Goal: Task Accomplishment & Management: Complete application form

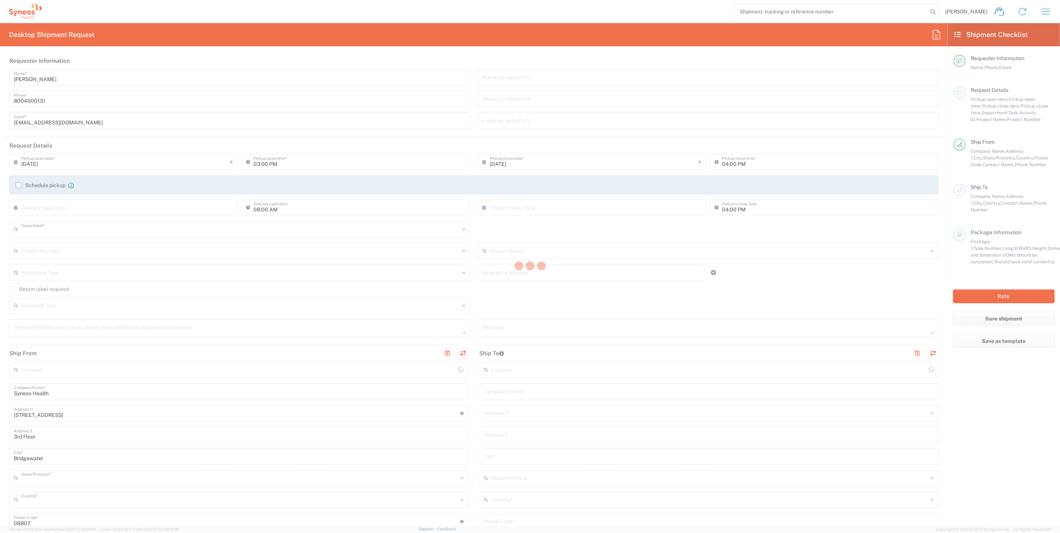
type input "4205"
type input "[US_STATE]"
type input "[GEOGRAPHIC_DATA]"
type input "Syneos Health Commercial Servi- [GEOGRAPHIC_DATA] [GEOGRAPHIC_DATA]"
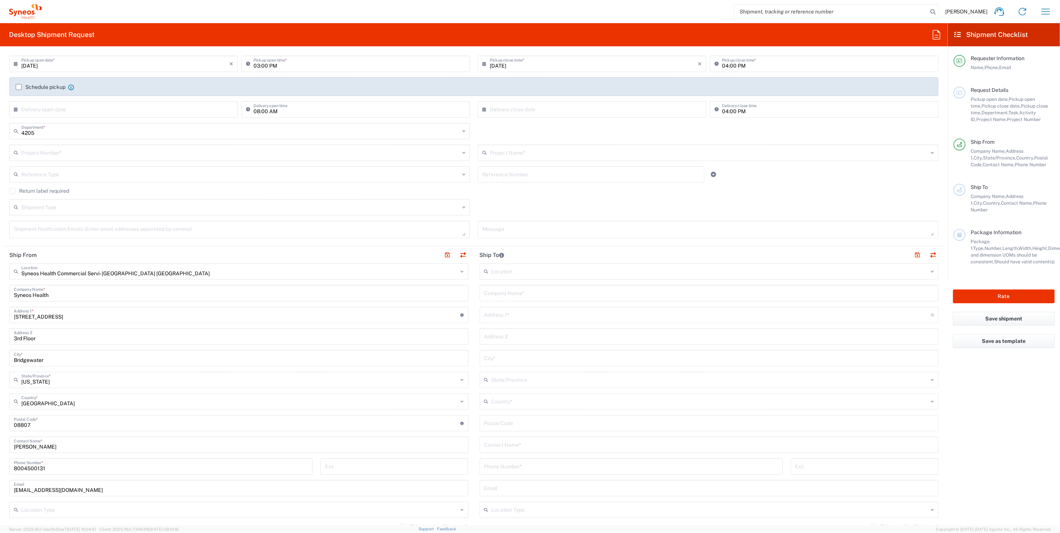
scroll to position [166, 0]
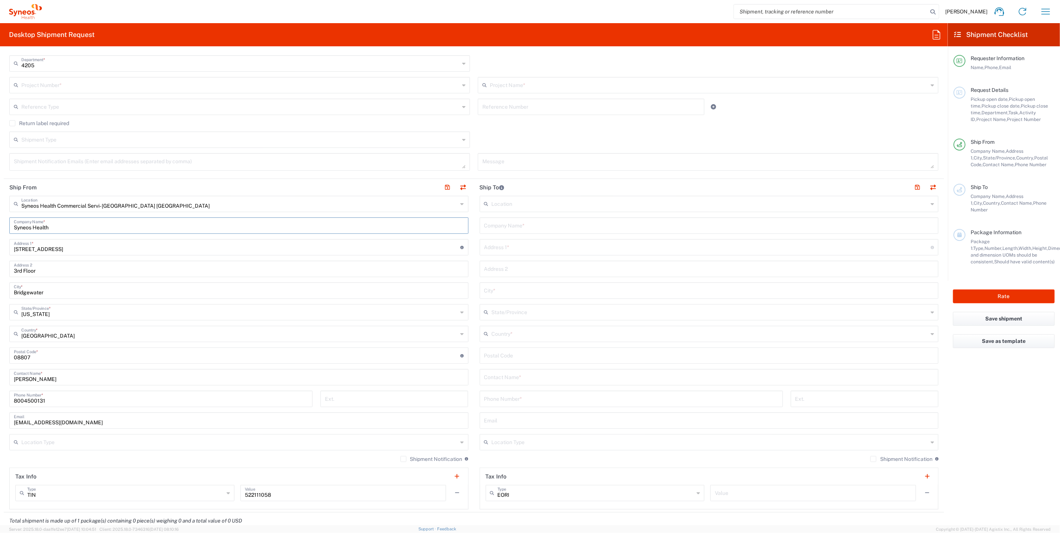
drag, startPoint x: 56, startPoint y: 225, endPoint x: -20, endPoint y: 219, distance: 76.5
click at [0, 219] on html "[PERSON_NAME] Home Shipment estimator Shipment tracking Desktop shipment reques…" at bounding box center [530, 266] width 1060 height 533
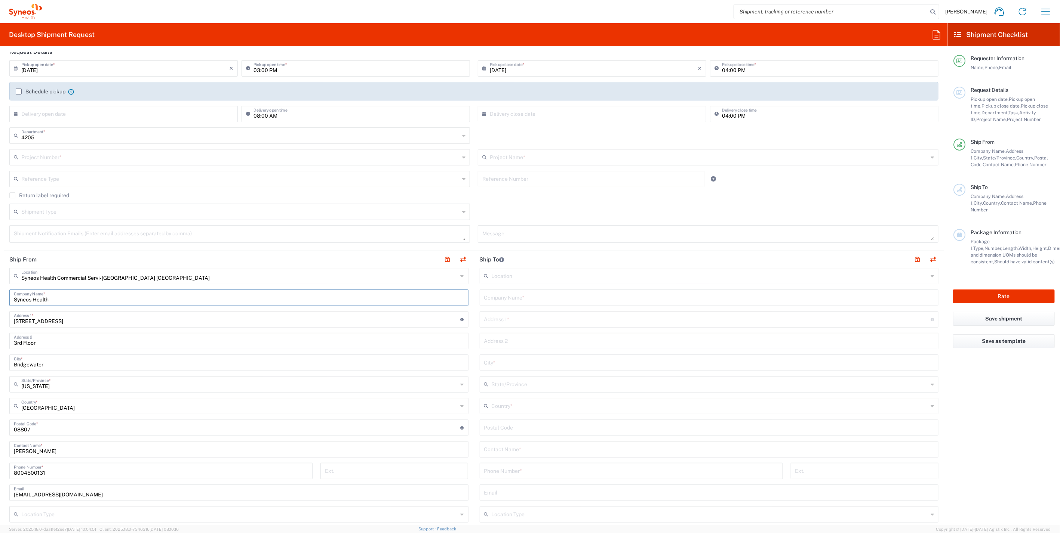
scroll to position [0, 0]
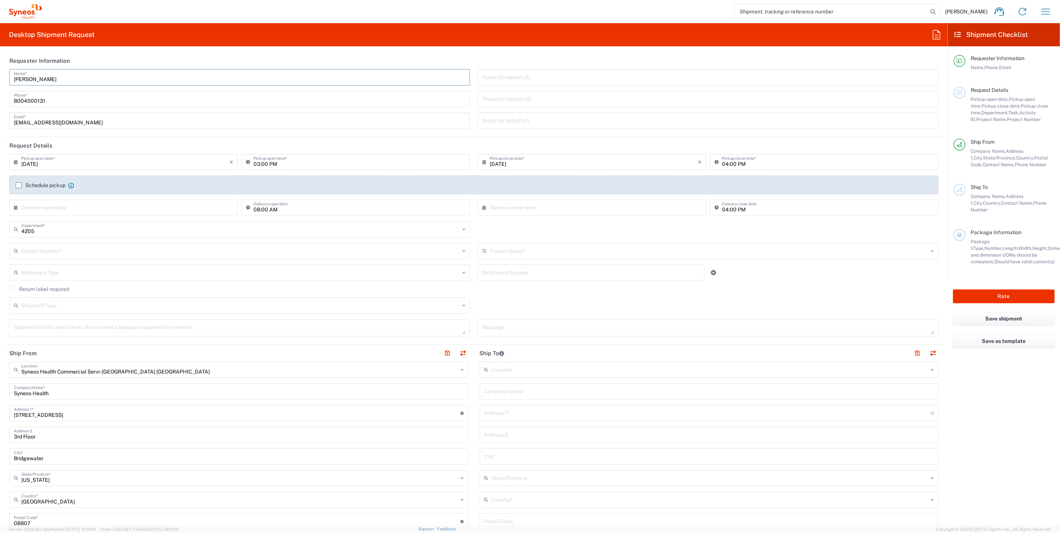
drag, startPoint x: 50, startPoint y: 80, endPoint x: -26, endPoint y: 82, distance: 75.9
click at [0, 82] on html "[PERSON_NAME] Home Shipment estimator Shipment tracking Desktop shipment reques…" at bounding box center [530, 266] width 1060 height 533
paste input "Syneos Health"
drag, startPoint x: 92, startPoint y: 79, endPoint x: -15, endPoint y: 83, distance: 106.6
click at [0, 83] on html "[PERSON_NAME] Home Shipment estimator Shipment tracking Desktop shipment reques…" at bounding box center [530, 266] width 1060 height 533
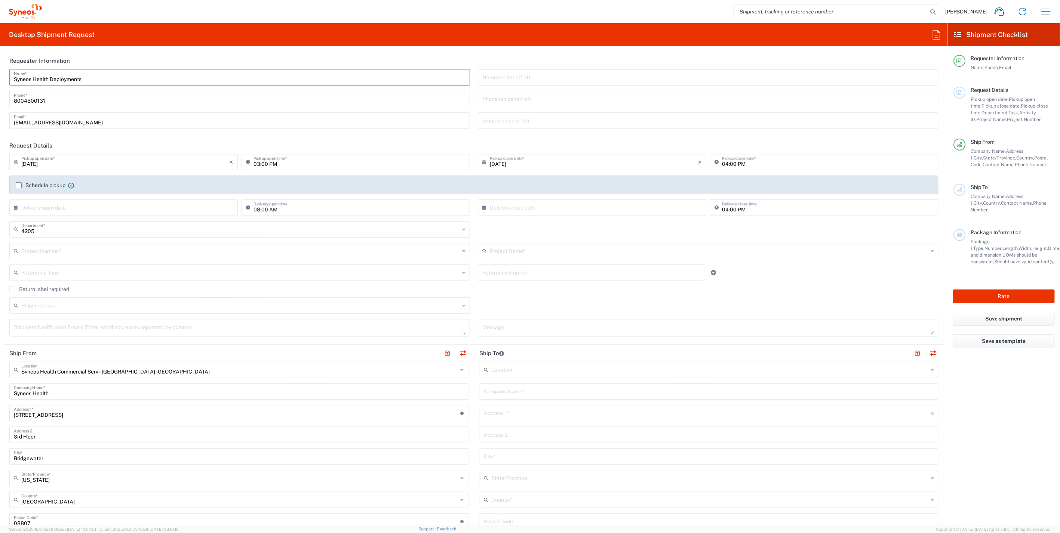
type input "Syneos Health Deployments"
drag, startPoint x: 59, startPoint y: 392, endPoint x: -22, endPoint y: 391, distance: 80.7
click at [0, 391] on html "[PERSON_NAME] Home Shipment estimator Shipment tracking Desktop shipment reques…" at bounding box center [530, 266] width 1060 height 533
paste input "Deployments"
type input "Syneos Health Deployments"
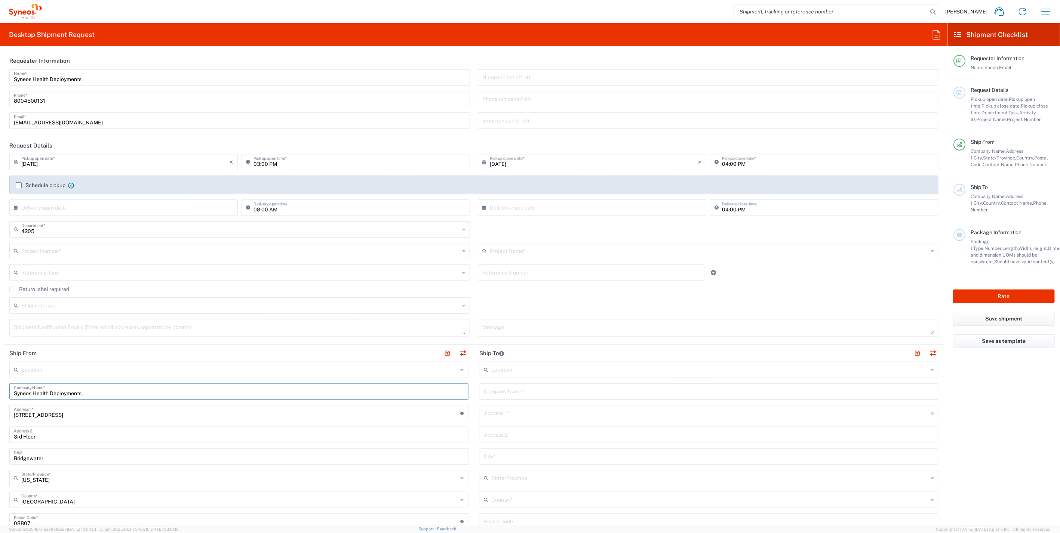
type input "Syneos Health Deployments"
click at [53, 252] on input "text" at bounding box center [240, 250] width 438 height 13
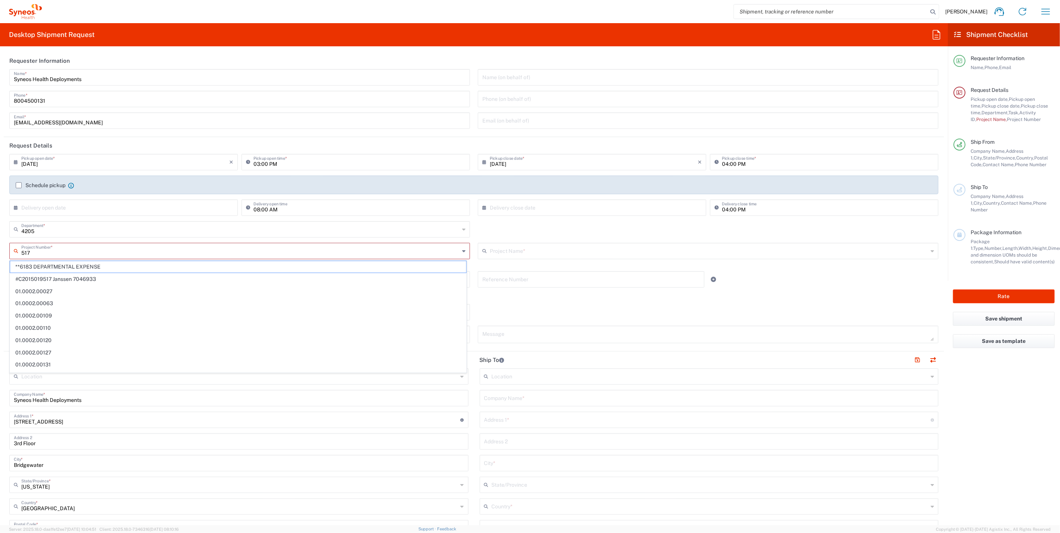
type input "5179"
drag, startPoint x: 60, startPoint y: 251, endPoint x: -10, endPoint y: 250, distance: 70.7
click at [0, 250] on html "[PERSON_NAME] Home Shipment estimator Shipment tracking Desktop shipment reques…" at bounding box center [530, 266] width 1060 height 533
click at [76, 292] on span "7099 ST-US_Sales Team Misc" at bounding box center [238, 292] width 456 height 12
type input "7099 ST-US_Sales Team Misc"
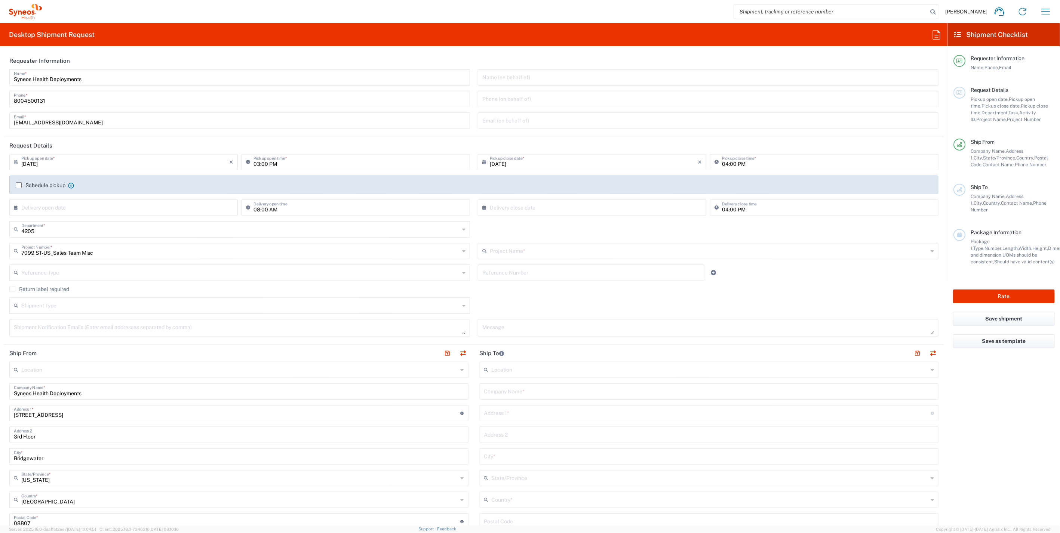
type input "7100 ST-US_Sales Team Misc"
click at [521, 392] on input "text" at bounding box center [709, 391] width 450 height 13
paste input "[PERSON_NAME]"
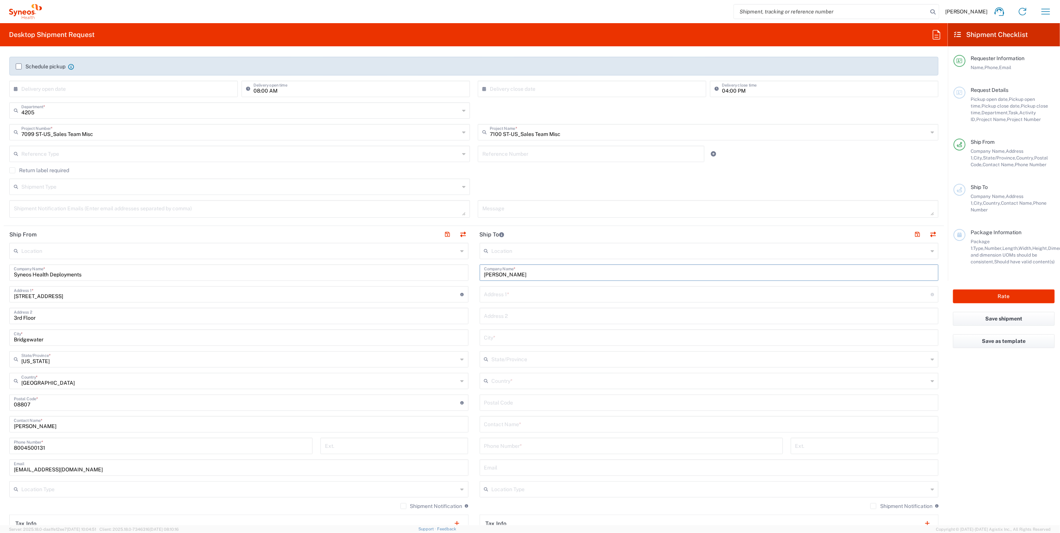
scroll to position [249, 0]
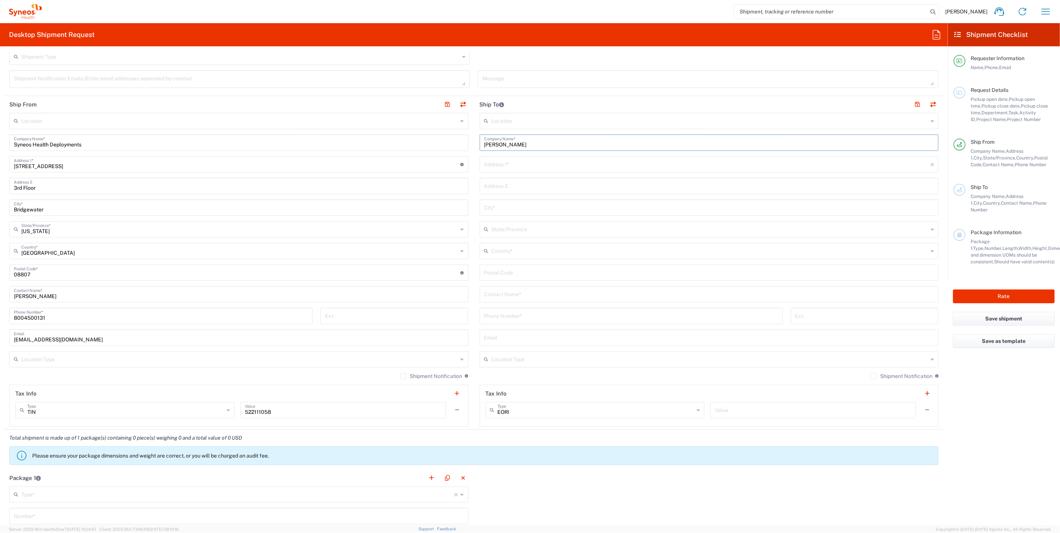
type input "[PERSON_NAME]"
click at [508, 293] on input "text" at bounding box center [709, 293] width 450 height 13
paste input "[PERSON_NAME]"
type input "[PERSON_NAME]"
click at [514, 246] on input "text" at bounding box center [710, 250] width 437 height 13
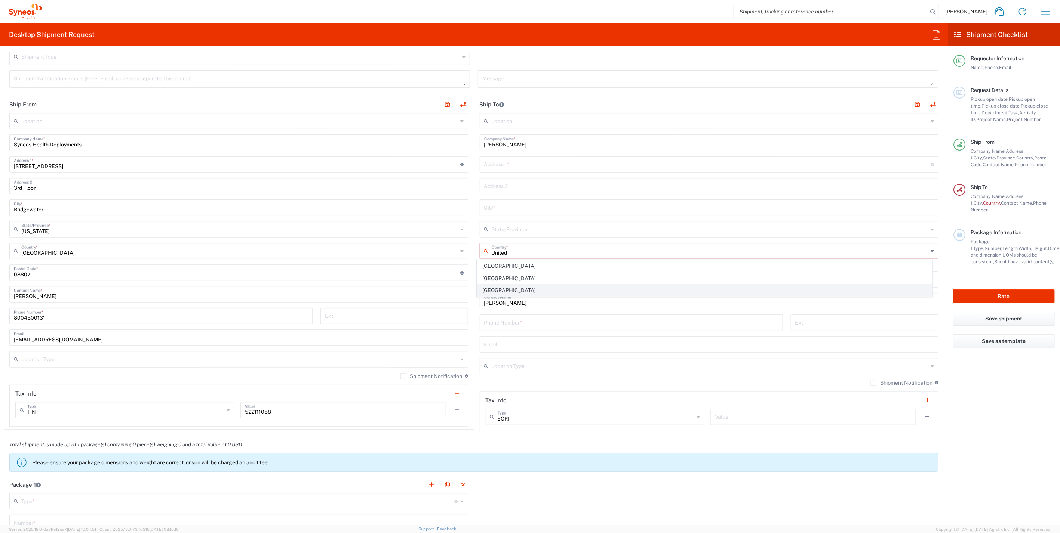
click at [511, 292] on span "[GEOGRAPHIC_DATA]" at bounding box center [704, 291] width 454 height 12
type input "[GEOGRAPHIC_DATA]"
click at [502, 163] on input "text" at bounding box center [707, 163] width 447 height 13
paste input "29 [PERSON_NAME] Trail"
type input "29 [PERSON_NAME] Trail"
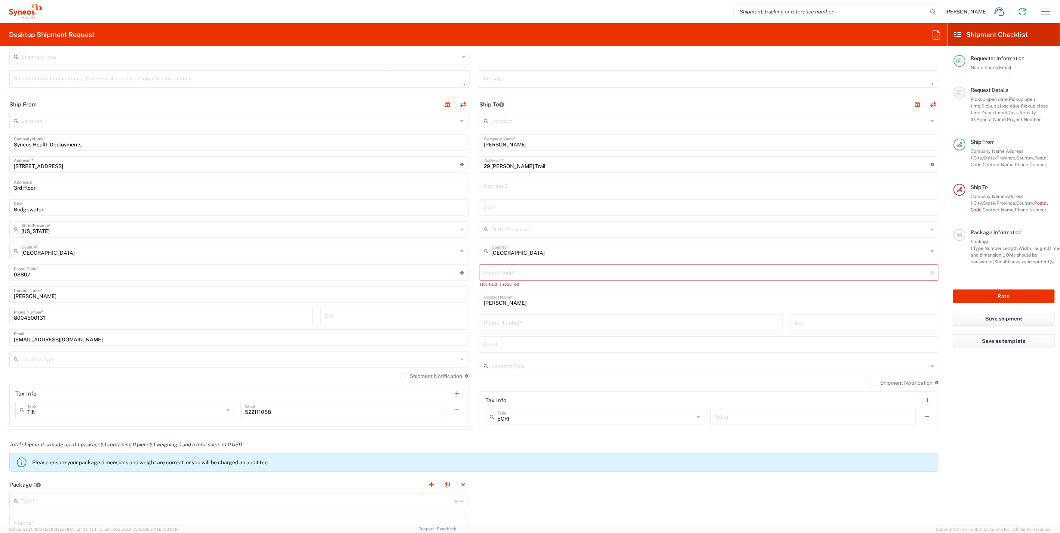
click at [511, 210] on input "text" at bounding box center [709, 207] width 450 height 13
paste input "Wallingford"
type input "Wallingford"
click at [514, 231] on input "text" at bounding box center [710, 228] width 437 height 13
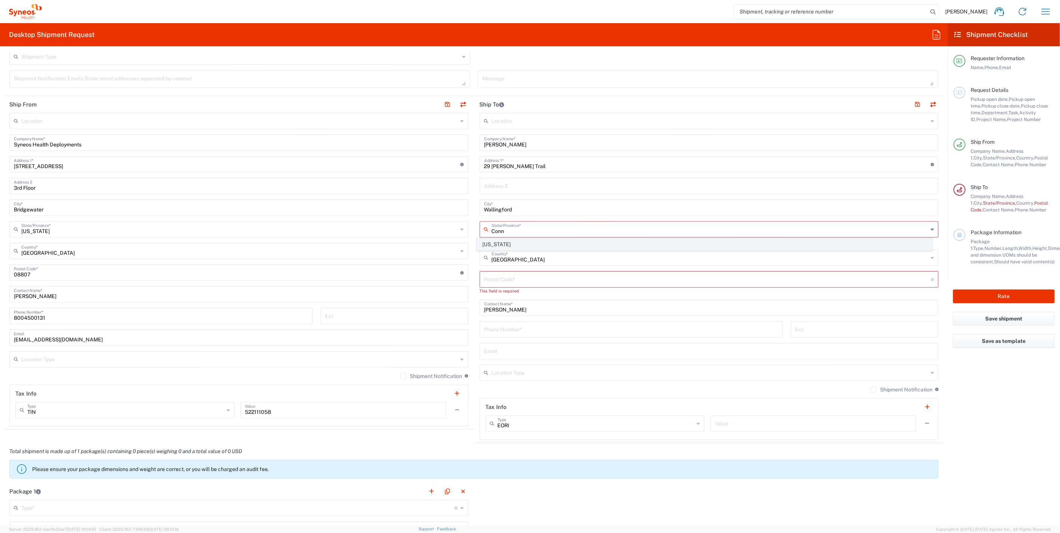
click at [508, 245] on span "[US_STATE]" at bounding box center [704, 245] width 454 height 12
type input "[US_STATE]"
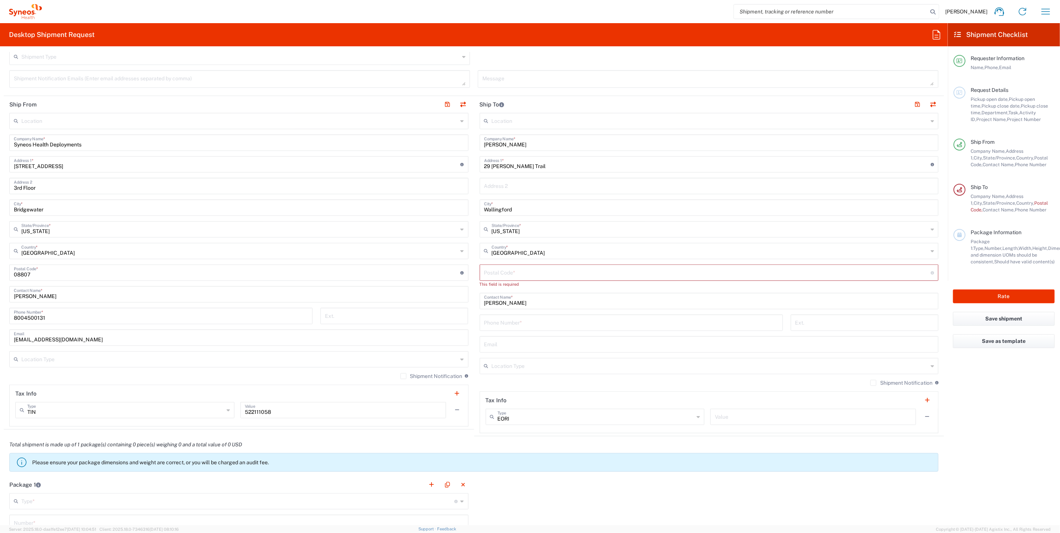
click at [522, 276] on input "undefined" at bounding box center [707, 272] width 447 height 13
paste input "06492"
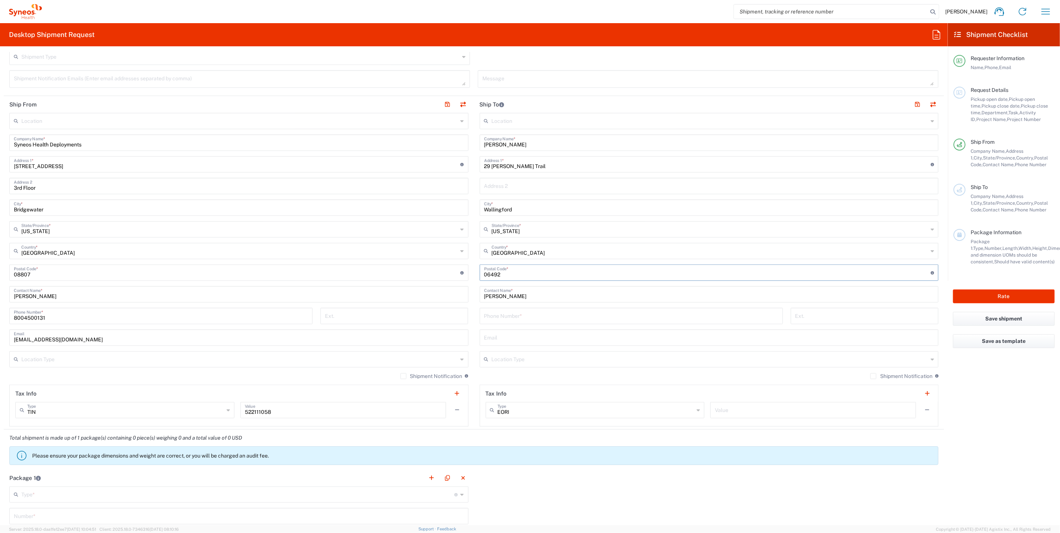
type input "06492"
click at [504, 315] on input "tel" at bounding box center [631, 315] width 294 height 13
paste input "2032334466"
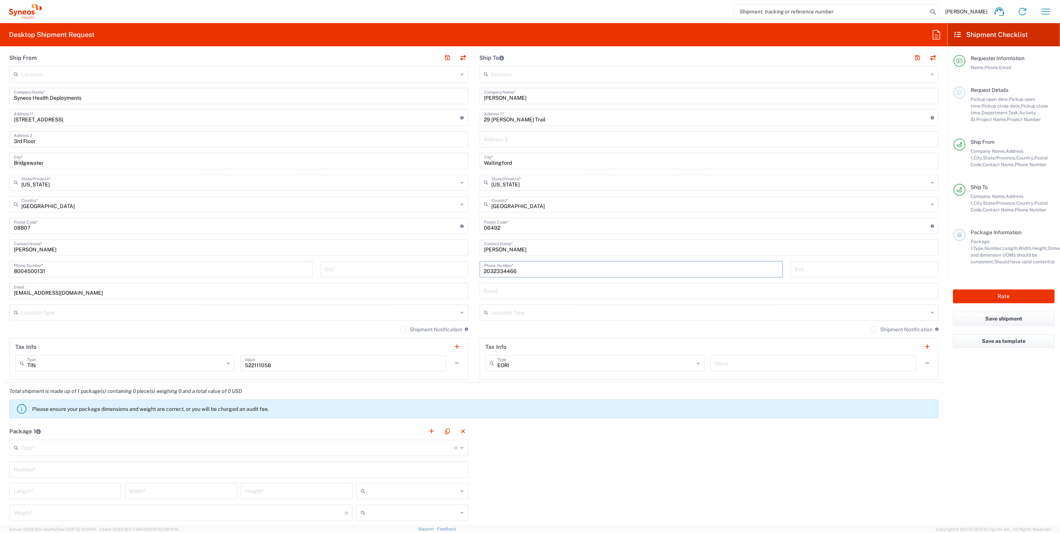
scroll to position [374, 0]
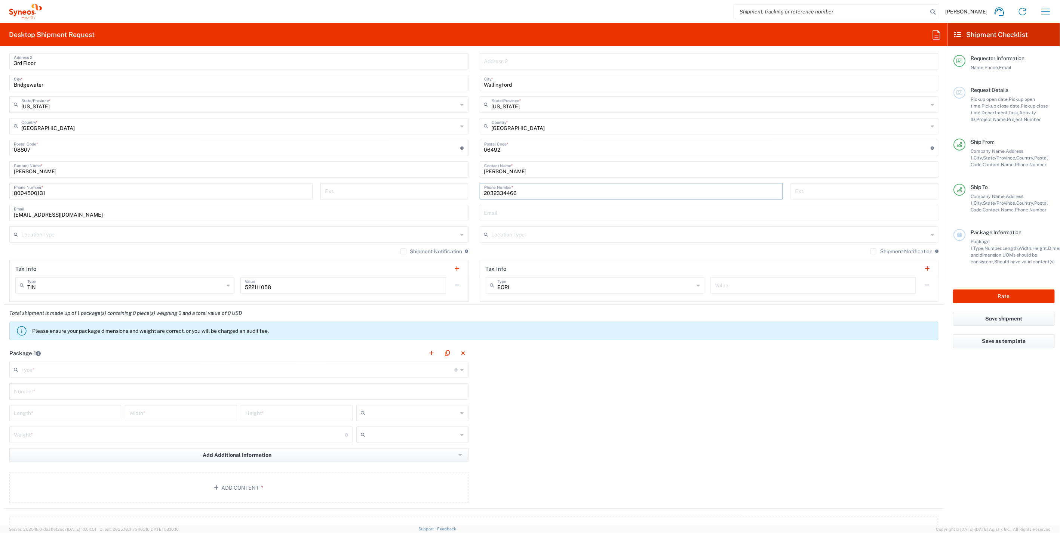
type input "2032334466"
click at [98, 368] on input "text" at bounding box center [237, 369] width 433 height 13
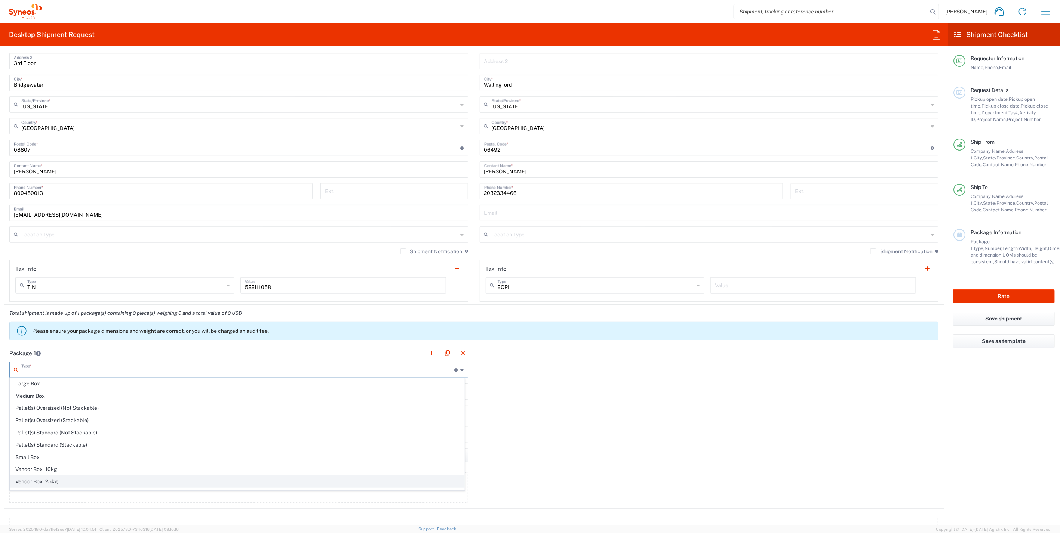
scroll to position [20, 0]
click at [47, 487] on span "Your Packaging" at bounding box center [237, 487] width 454 height 12
type input "Your Packaging"
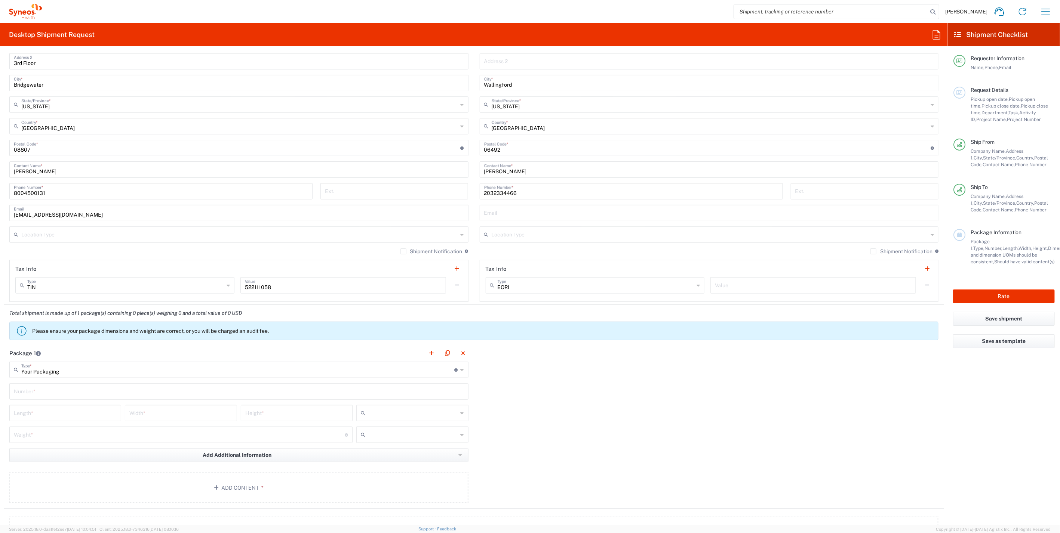
click at [56, 392] on input "text" at bounding box center [239, 391] width 450 height 13
type input "1"
click at [47, 412] on input "number" at bounding box center [65, 412] width 103 height 13
type input "12"
type input "11"
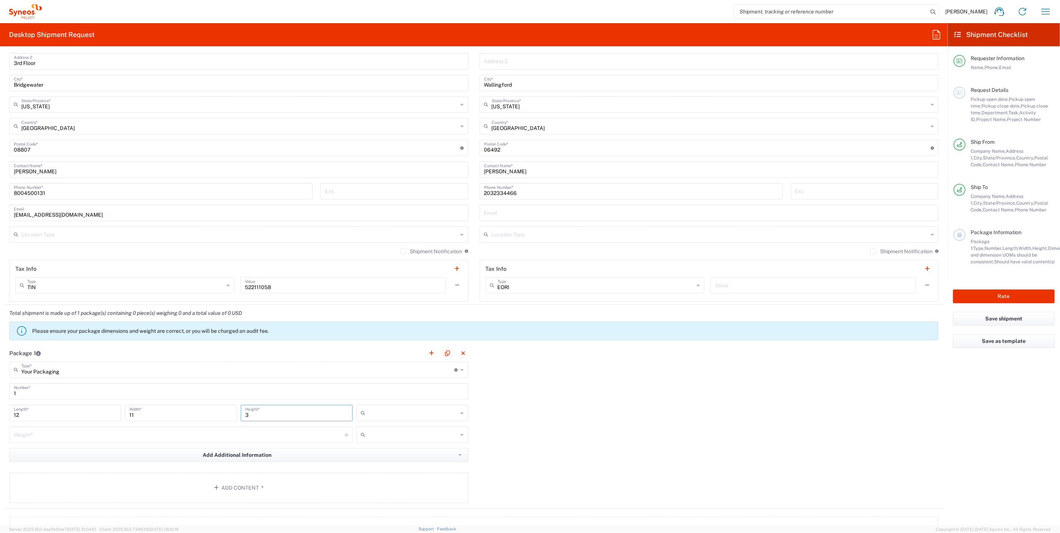
type input "3"
type input "1"
click at [369, 452] on span "in" at bounding box center [410, 453] width 110 height 12
type input "in"
click at [95, 431] on input "number" at bounding box center [179, 434] width 331 height 13
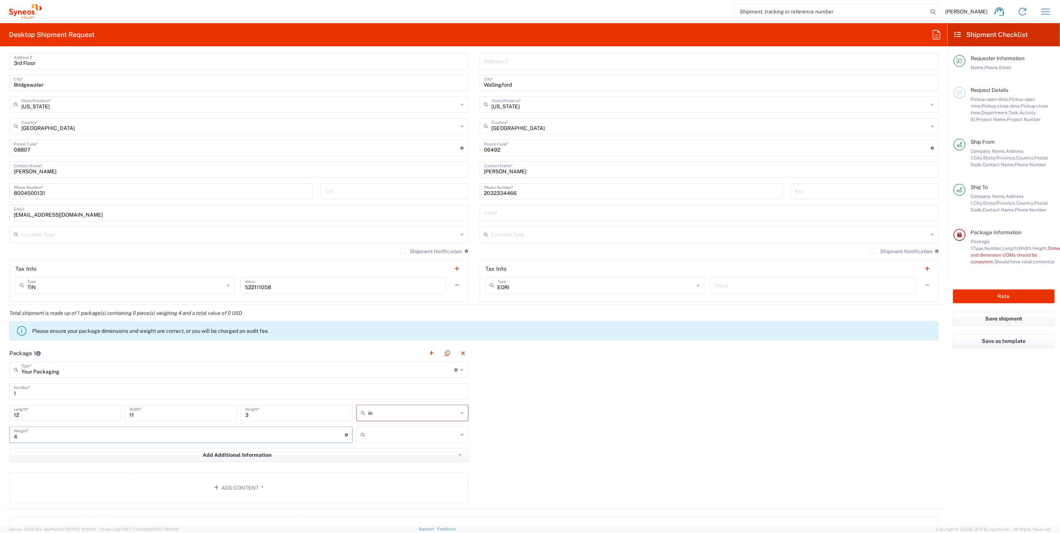
type input "4"
click at [382, 435] on input "text" at bounding box center [412, 435] width 89 height 12
click at [373, 462] on span "lbs" at bounding box center [410, 462] width 110 height 12
type input "lbs"
click at [272, 491] on button "Add Content *" at bounding box center [238, 488] width 459 height 31
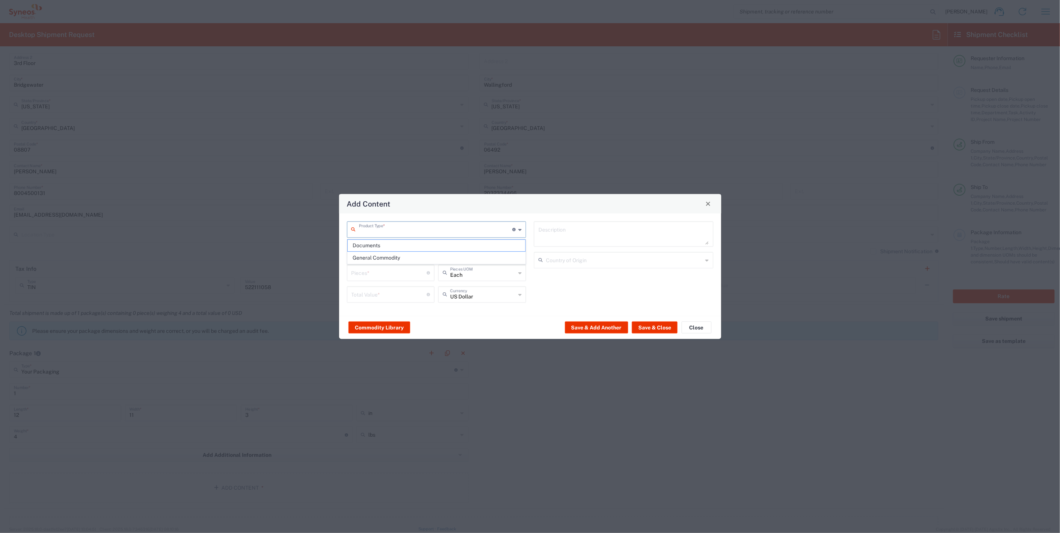
click at [417, 229] on input "text" at bounding box center [436, 228] width 154 height 13
click at [400, 261] on span "General Commodity" at bounding box center [437, 258] width 178 height 12
type input "General Commodity"
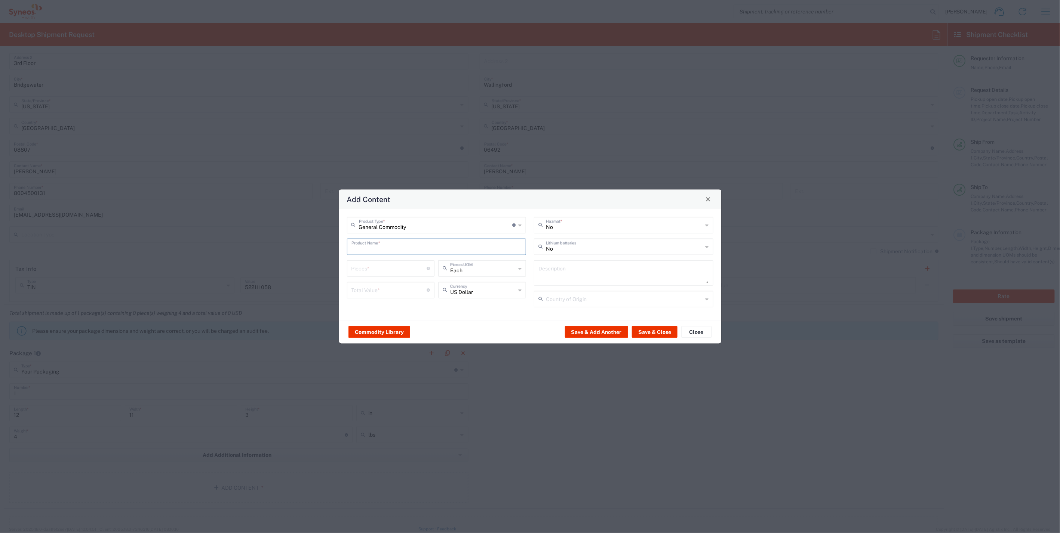
click at [403, 247] on input "text" at bounding box center [436, 246] width 170 height 13
click at [399, 278] on div "iPad Standard 10.2"" at bounding box center [437, 277] width 178 height 13
type input "iPad Standard 10.2""
type input "1"
type textarea "iPad Standard 10.2""
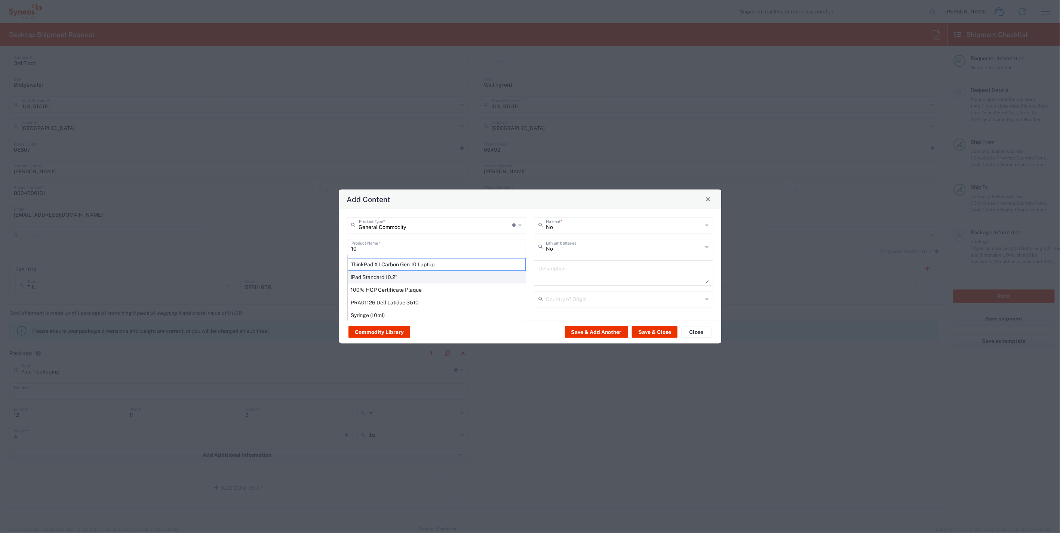
type input "[GEOGRAPHIC_DATA]"
type input "Yes"
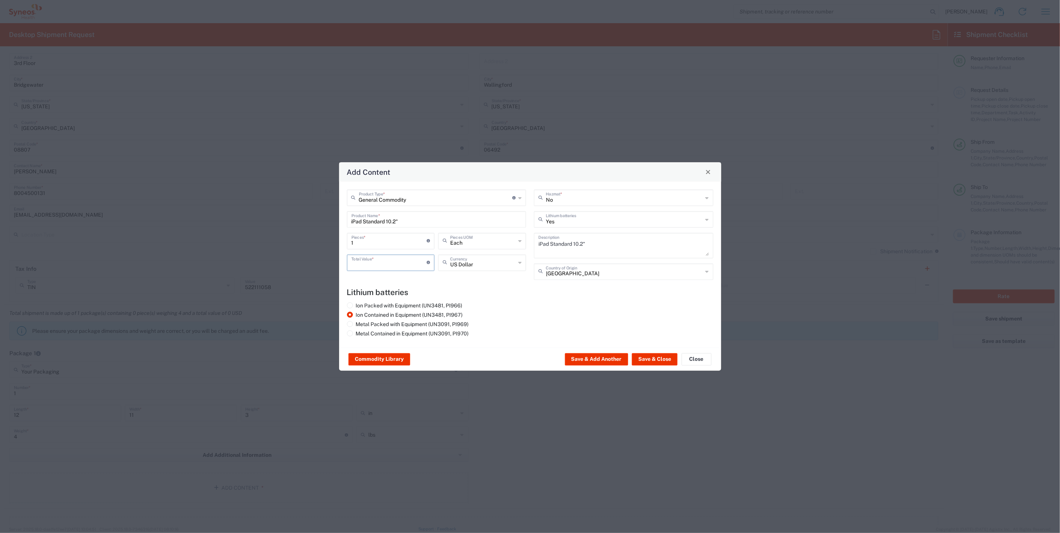
click at [394, 266] on input "number" at bounding box center [389, 262] width 76 height 13
type input "650"
click at [659, 358] on button "Save & Close" at bounding box center [655, 360] width 46 height 12
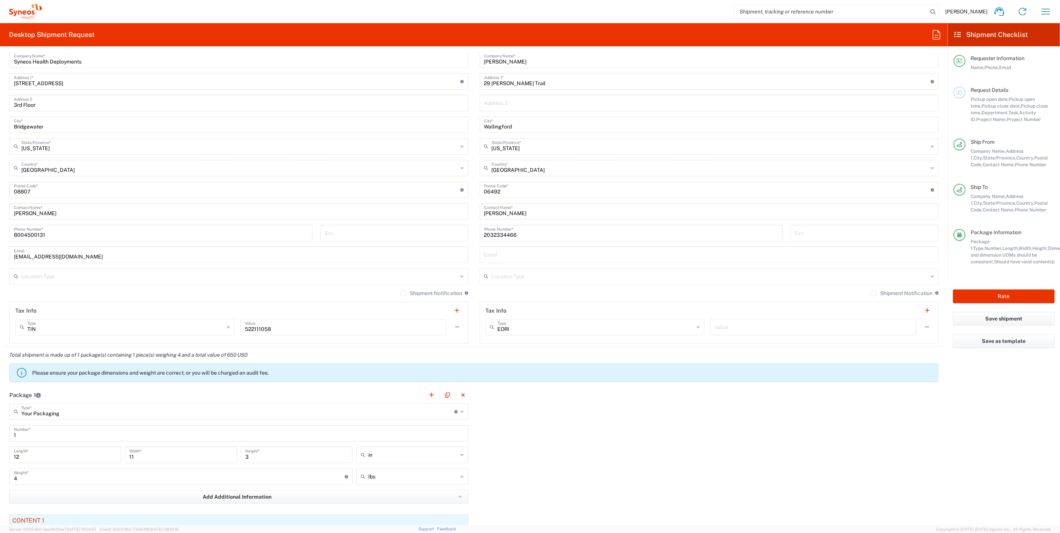
scroll to position [654, 0]
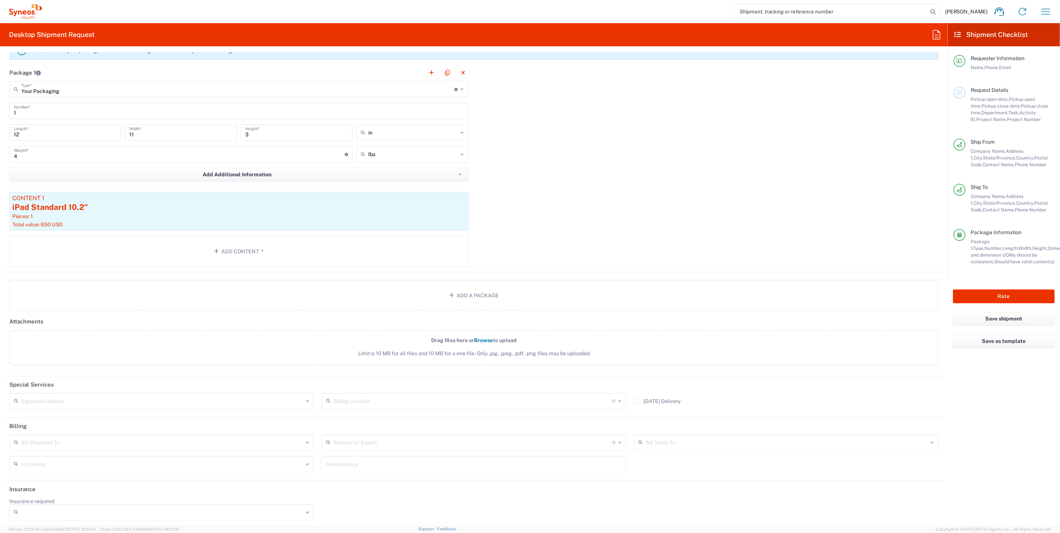
click at [82, 397] on input "text" at bounding box center [162, 401] width 282 height 13
click at [74, 412] on span "Adult Signature Required" at bounding box center [160, 415] width 301 height 12
type input "Adult Signature Required"
click at [996, 295] on button "Rate" at bounding box center [1004, 297] width 102 height 14
type input "7099 ST-US_Sales Team Misc"
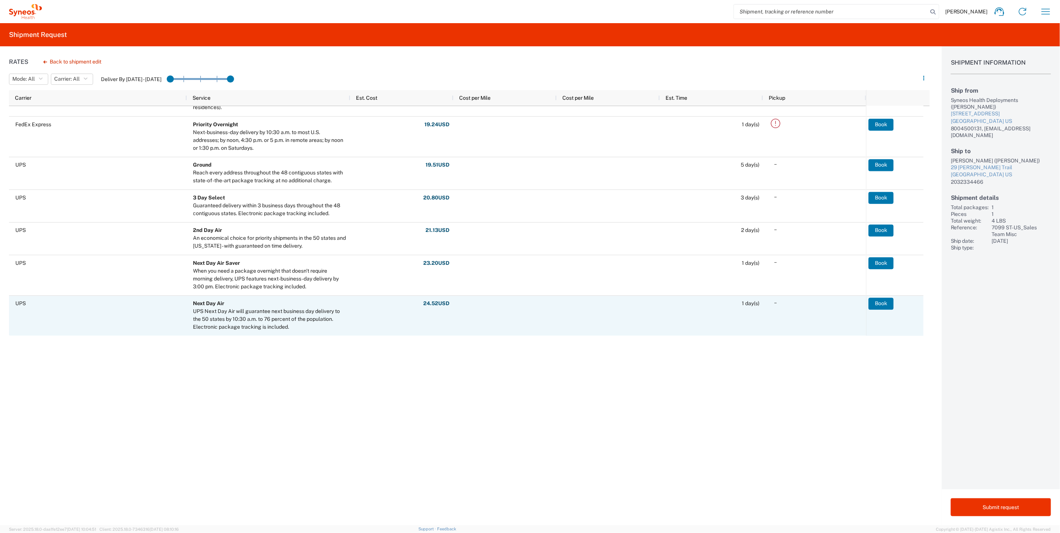
scroll to position [124, 0]
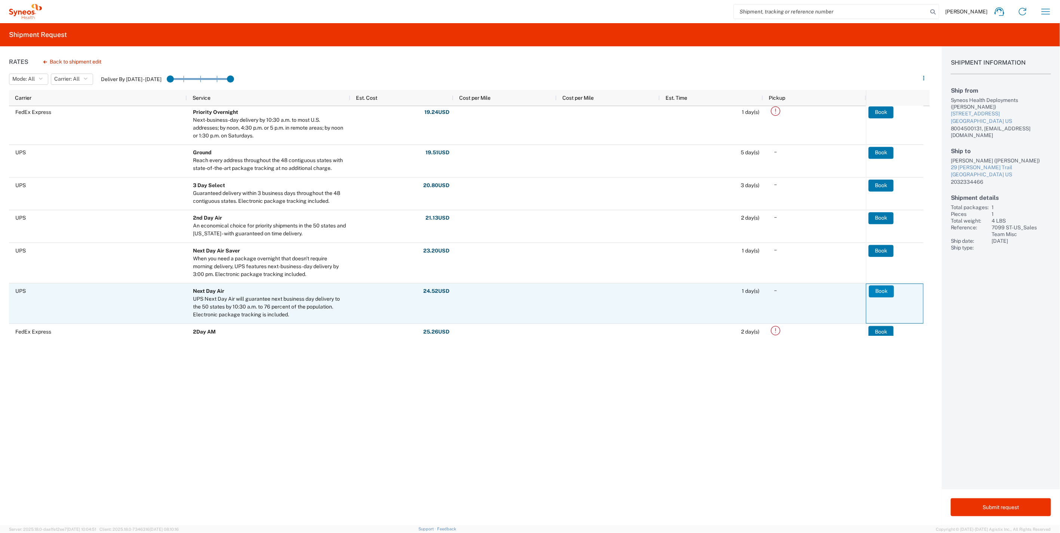
click at [876, 291] on button "Book" at bounding box center [881, 292] width 25 height 12
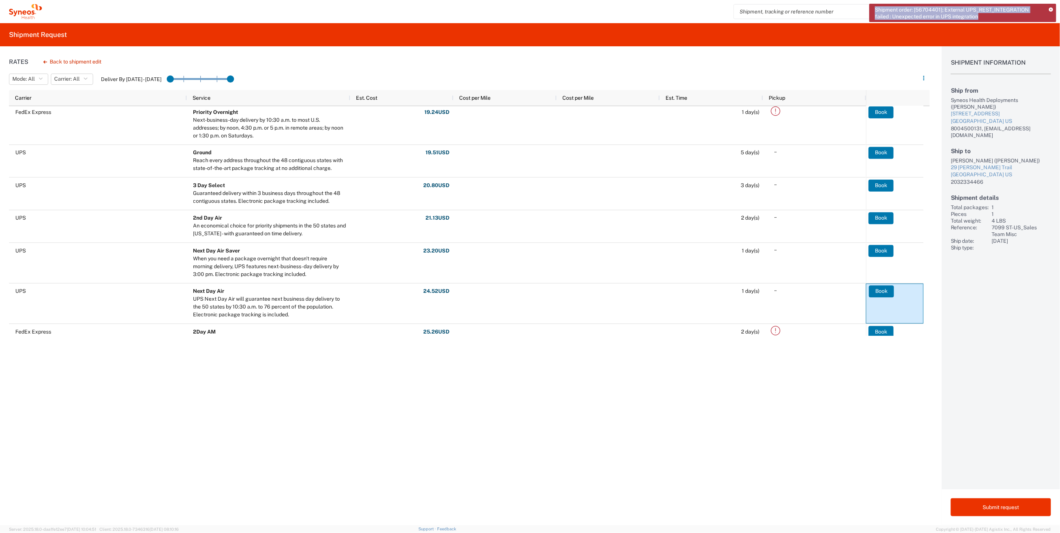
drag, startPoint x: 983, startPoint y: 18, endPoint x: 875, endPoint y: 10, distance: 108.3
click at [875, 10] on span "Shipment order: [56704401]; External UPS_REST_INTEGRATION failed : Unexpected e…" at bounding box center [959, 12] width 169 height 13
copy span "Shipment order: [56704401]; External UPS_REST_INTEGRATION failed : Unexpected e…"
click at [765, 393] on div "Rates Back to shipment edit Mode: All All SMAL Carrier: All All DHL FedEx Expre…" at bounding box center [465, 285] width 930 height 479
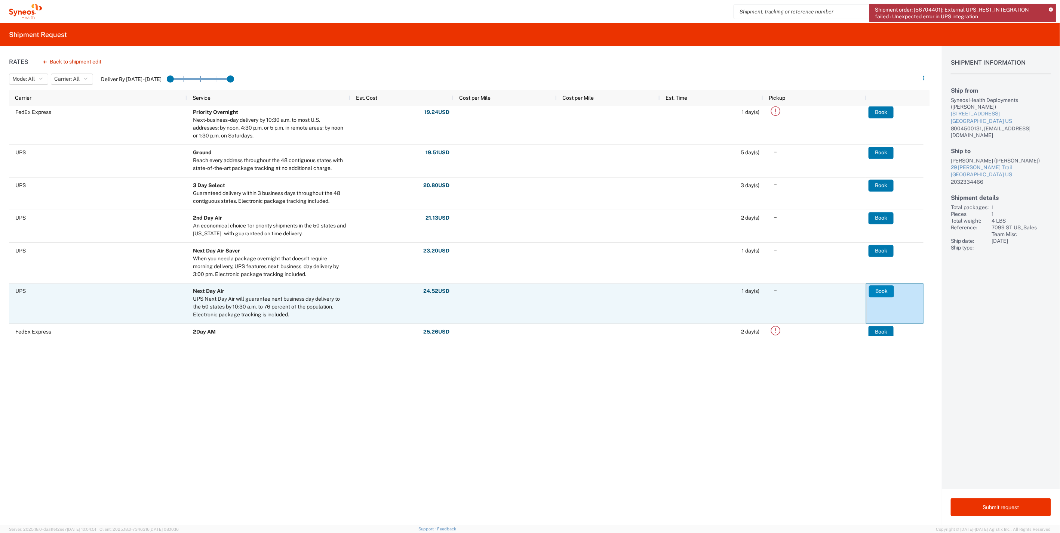
click at [887, 295] on button "Book" at bounding box center [881, 292] width 25 height 12
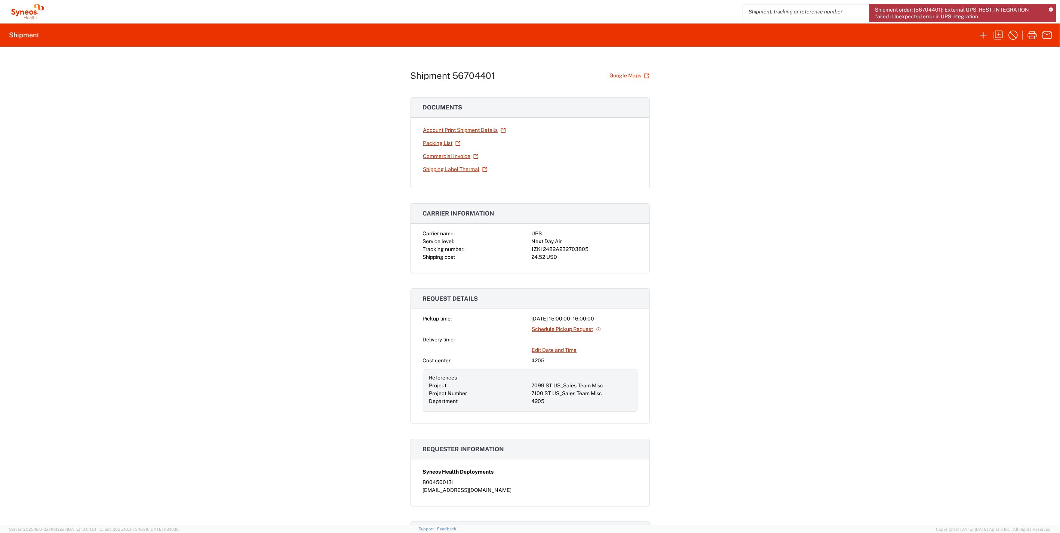
click at [458, 170] on link "Shipping Label Thermal" at bounding box center [455, 169] width 65 height 13
click at [999, 35] on icon "button" at bounding box center [998, 35] width 12 height 12
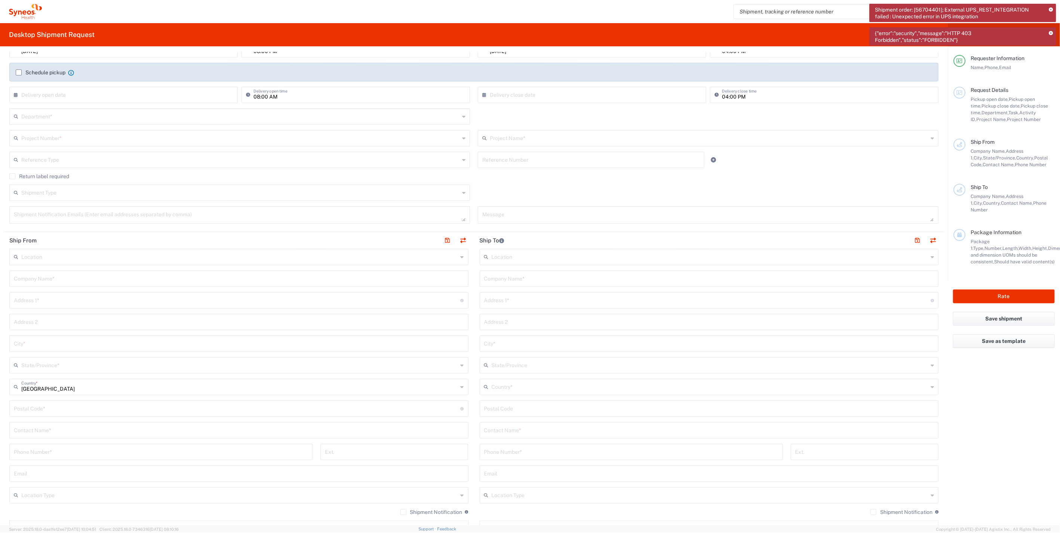
scroll to position [207, 0]
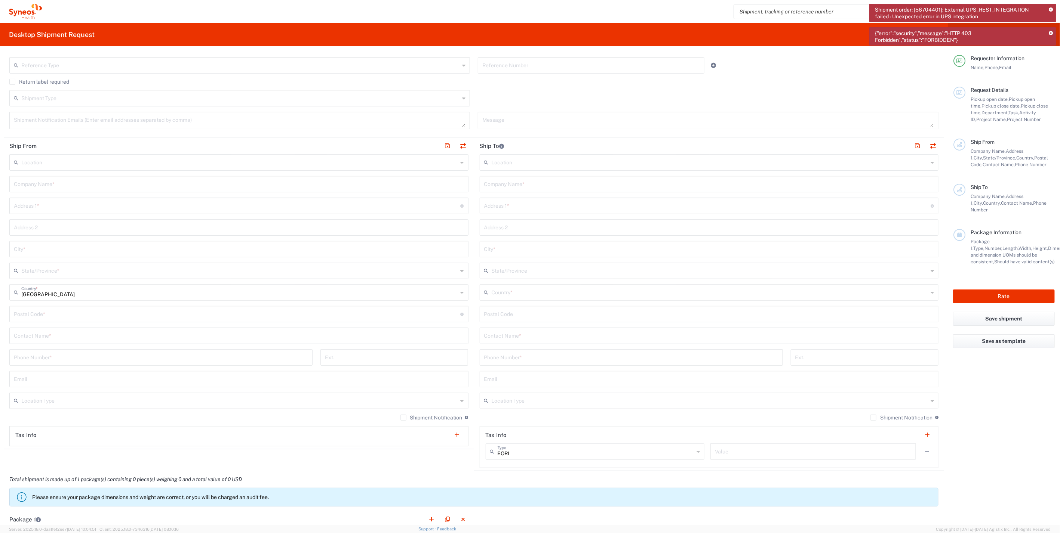
drag, startPoint x: 1051, startPoint y: 9, endPoint x: 1053, endPoint y: 21, distance: 12.8
click at [1051, 9] on icon at bounding box center [1051, 10] width 4 height 4
click at [1051, 10] on icon at bounding box center [1051, 10] width 4 height 4
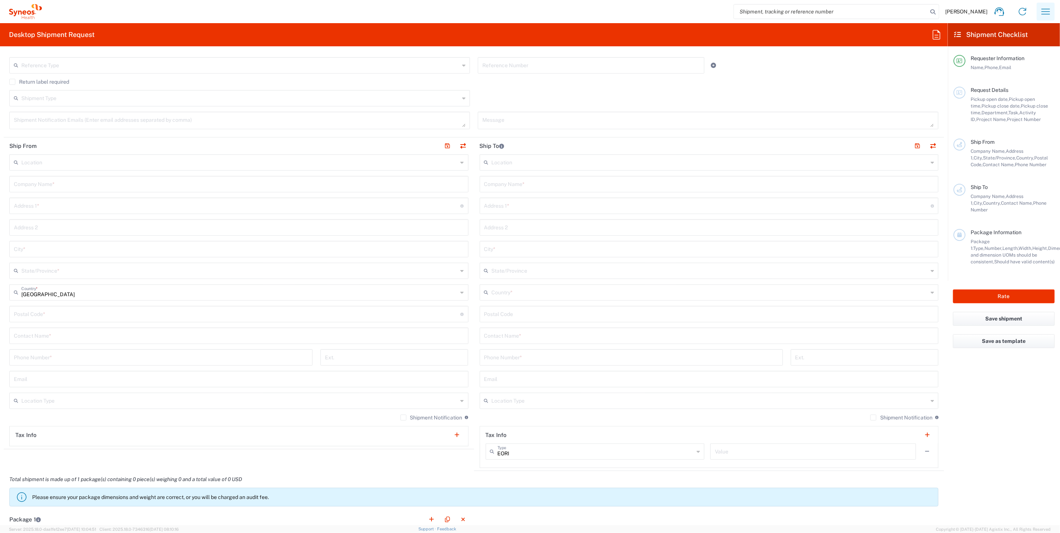
click at [1042, 10] on icon "button" at bounding box center [1045, 12] width 12 height 12
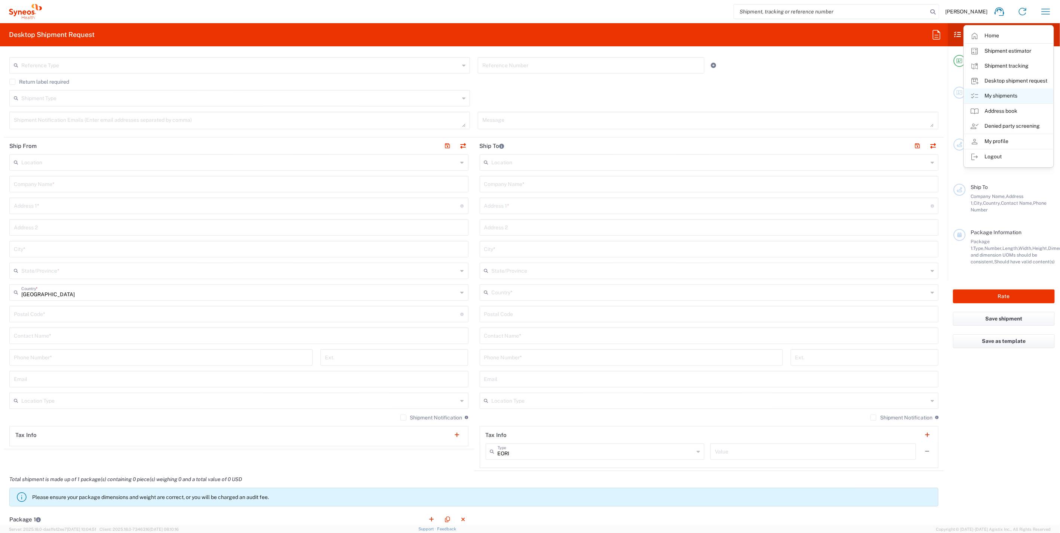
click at [1008, 99] on link "My shipments" at bounding box center [1008, 96] width 89 height 15
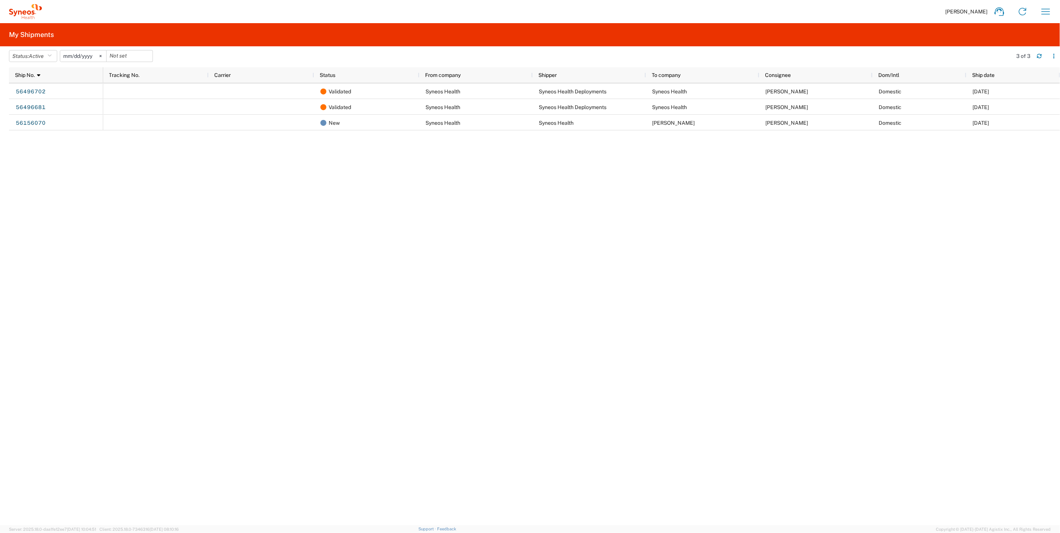
click at [575, 199] on div "Validated Syneos Health Syneos Health Deployments Syneos Health [PERSON_NAME] D…" at bounding box center [581, 304] width 956 height 442
click at [1038, 12] on button "button" at bounding box center [1045, 12] width 18 height 18
